Goal: Communication & Community: Ask a question

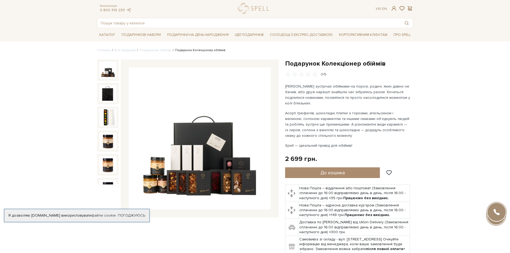
scroll to position [11, 0]
click at [386, 75] on link "Контакти" at bounding box center [390, 76] width 36 height 5
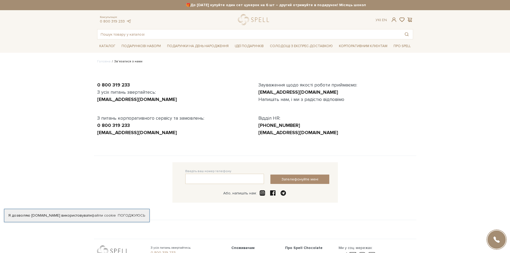
drag, startPoint x: 506, startPoint y: 113, endPoint x: 431, endPoint y: 164, distance: 91.0
drag, startPoint x: 431, startPoint y: 164, endPoint x: 307, endPoint y: 192, distance: 127.0
click at [308, 192] on div "Або, напишіть нам:" at bounding box center [255, 193] width 140 height 6
click at [391, 165] on div "Введіть ваш номер телефону Зателефонуйте мені Або, напишіть нам:" at bounding box center [255, 187] width 322 height 51
click at [252, 182] on input "text" at bounding box center [224, 179] width 79 height 10
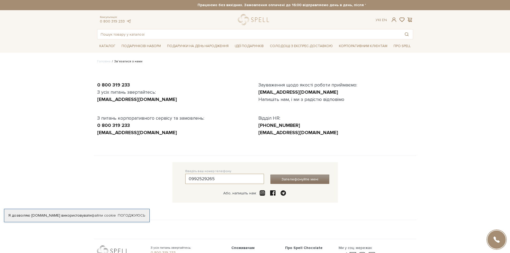
type input "0992529265"
click at [296, 176] on button "Зателефонуйте мені" at bounding box center [299, 178] width 59 height 9
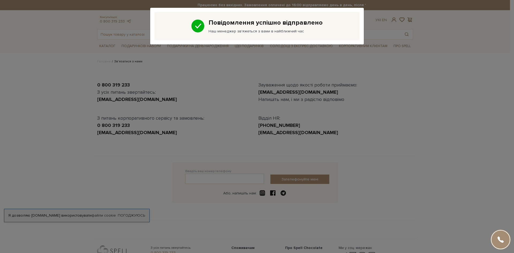
click at [338, 71] on div "Повідомлення успішно відправлено Наш менеджер зв'яжеться з вами в найближчий час" at bounding box center [257, 126] width 514 height 253
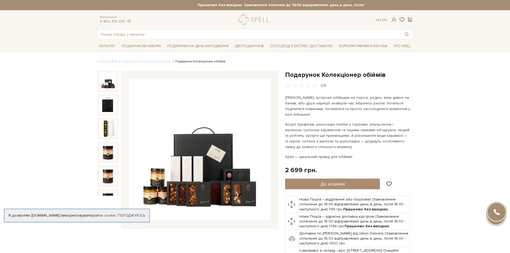
drag, startPoint x: 389, startPoint y: 72, endPoint x: 284, endPoint y: 68, distance: 104.7
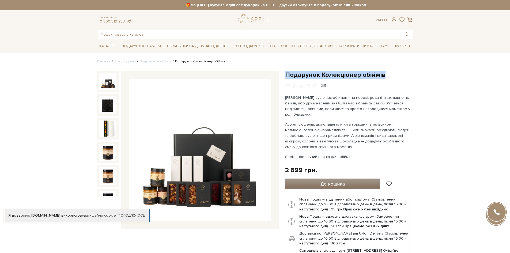
copy h1 "Подарунок Колекціонер обіймів"
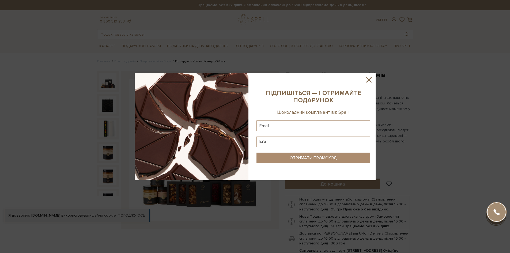
click at [499, 148] on div at bounding box center [255, 126] width 510 height 253
